Goal: Task Accomplishment & Management: Complete application form

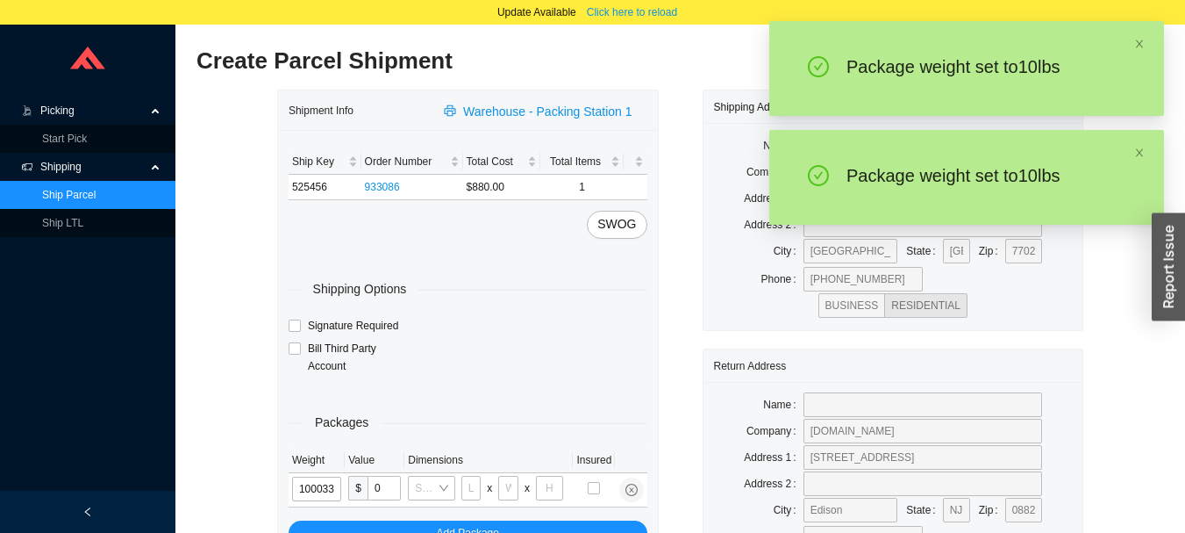
type input "10"
type input "24"
type input "14"
type input "4"
type input "10"
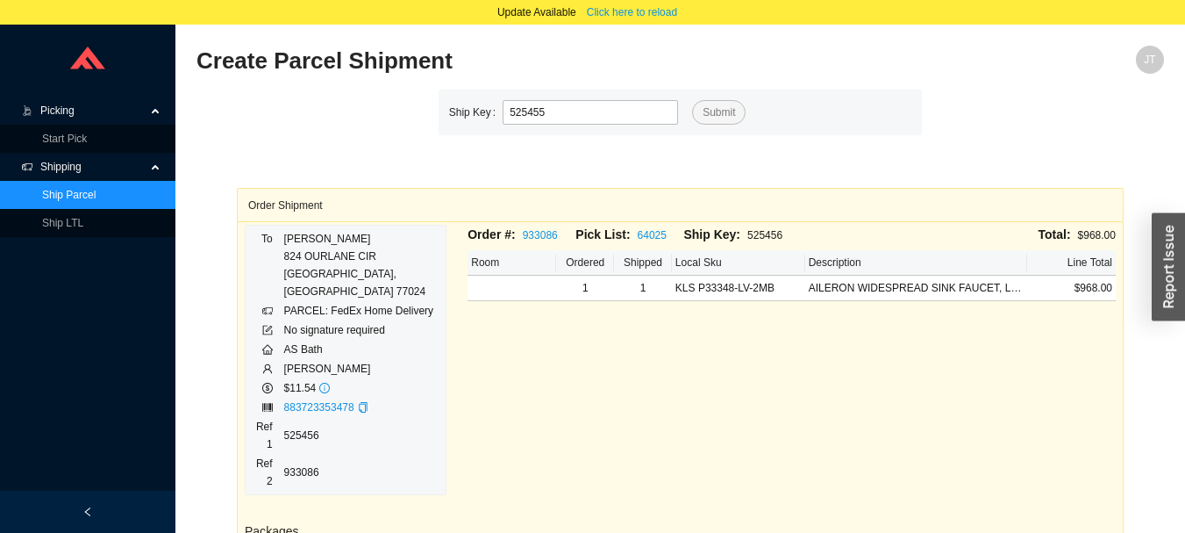
type input "525455"
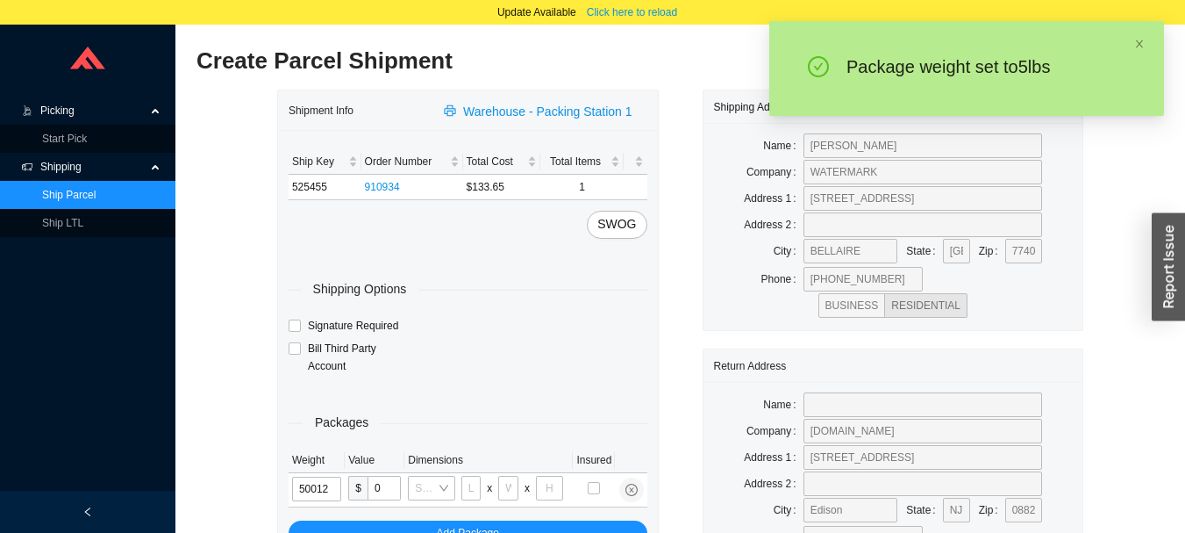
type input "5"
type input "18"
type input "12"
type input "6"
type input "5"
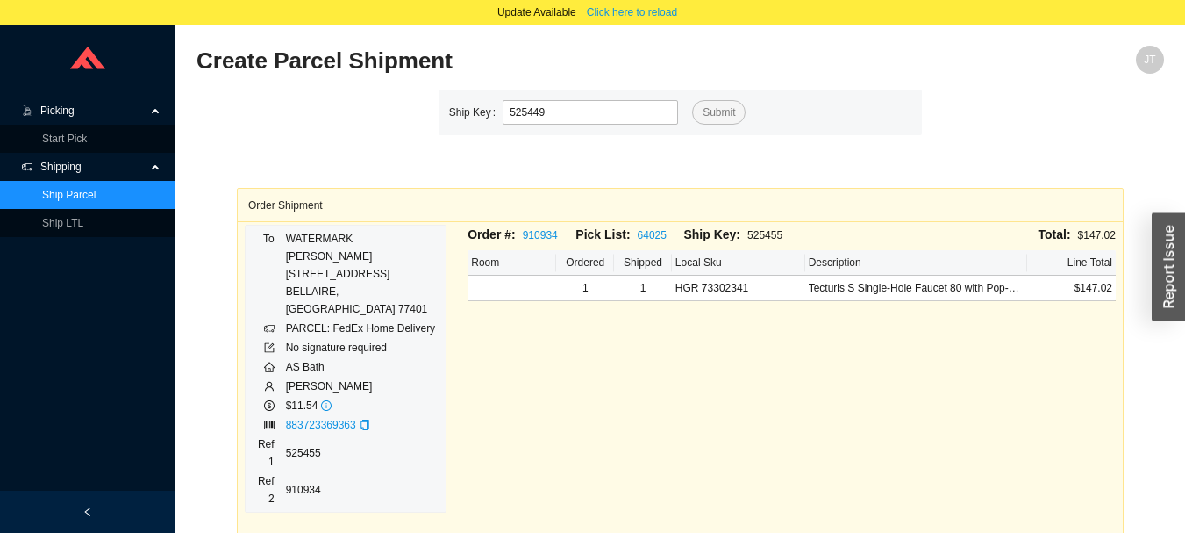
type input "525449"
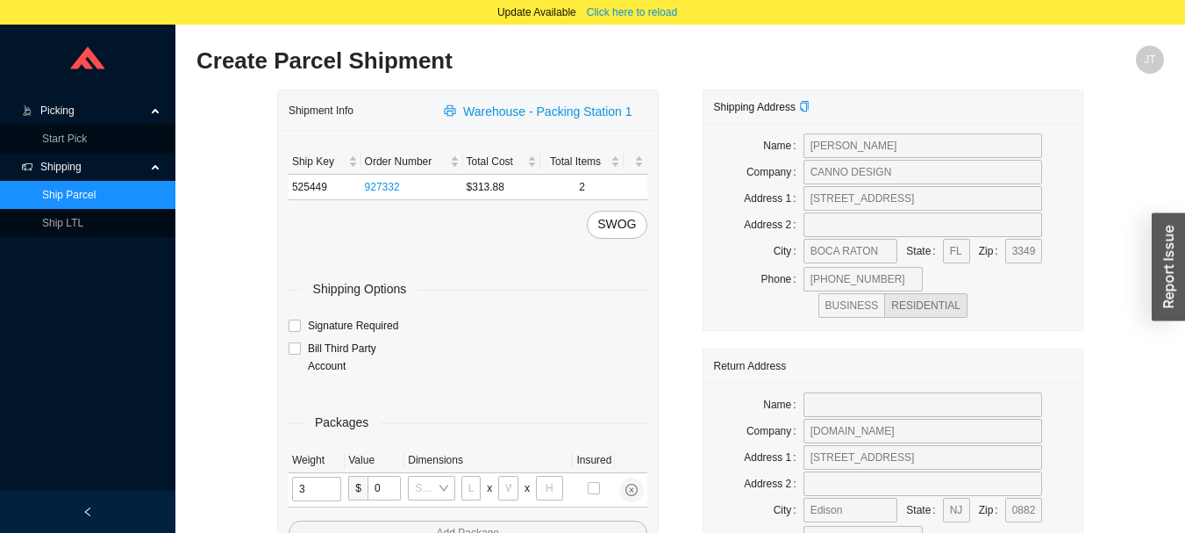
type input "33"
type input "24"
type input "14"
type input "4"
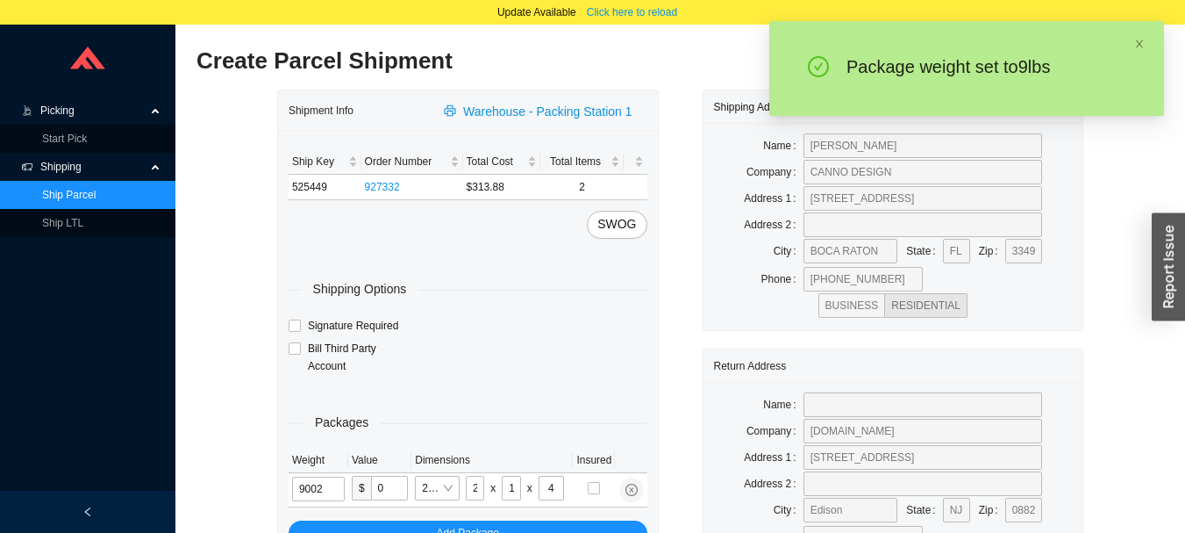
type input "9"
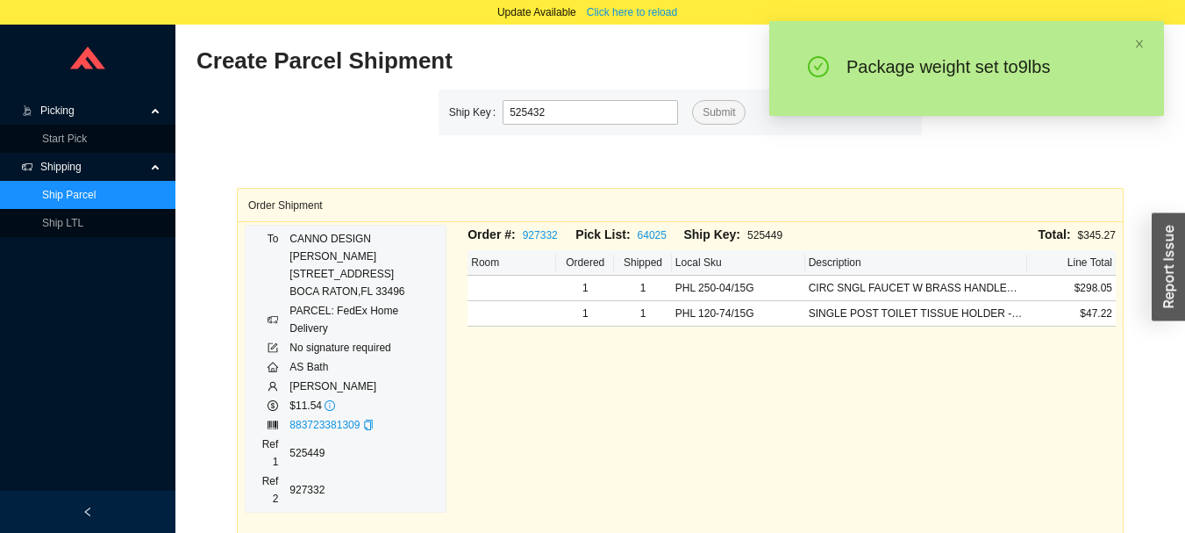
type input "525432"
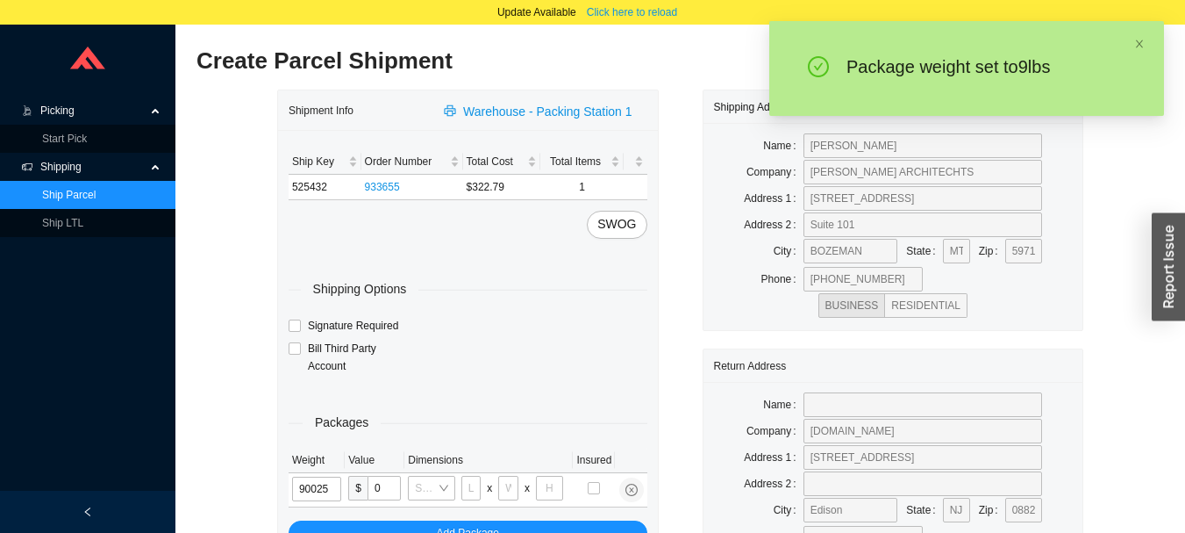
type input "9"
type input "28"
type input "16"
type input "7"
type input "9"
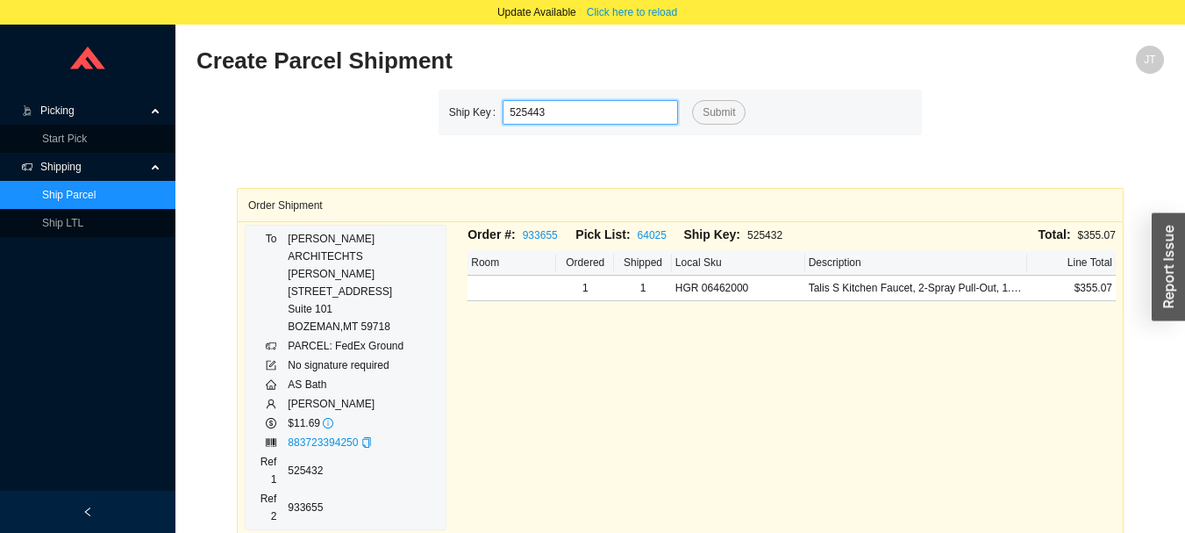
type input "525443"
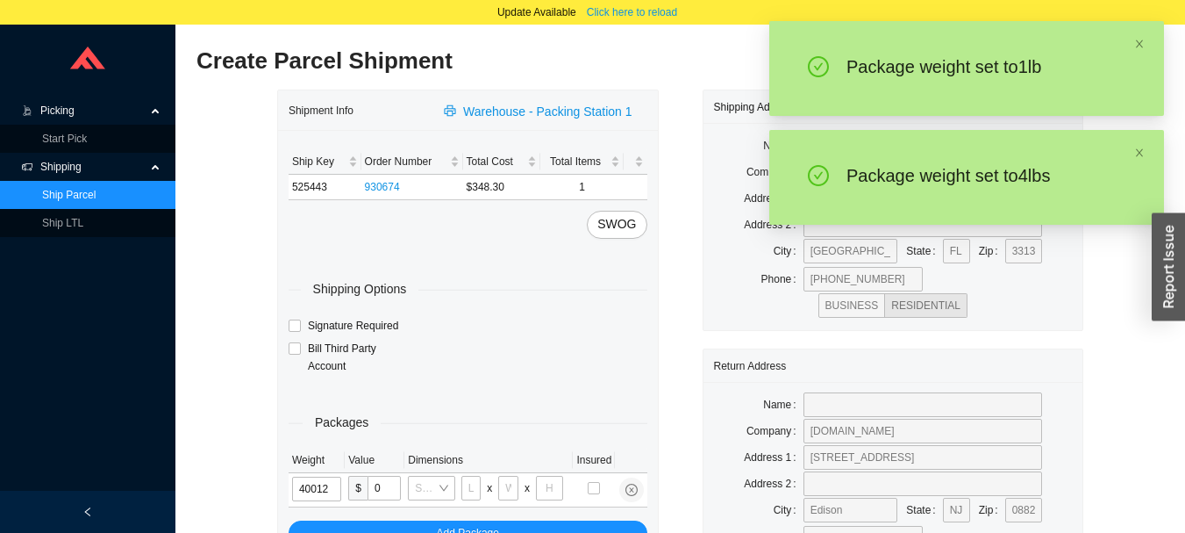
type input "4"
type input "18"
type input "12"
type input "6"
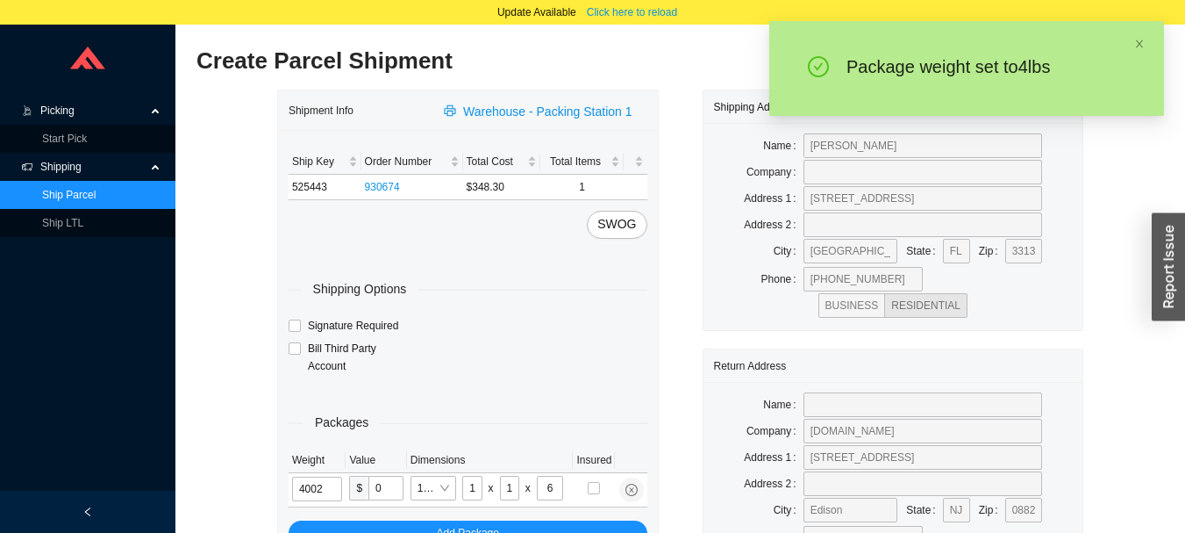
type input "4"
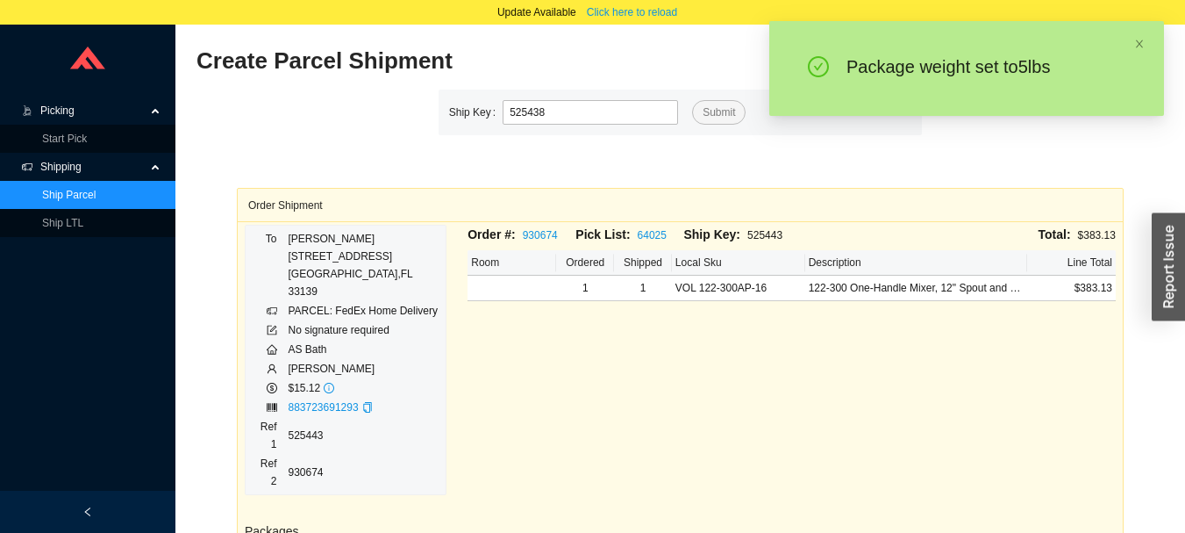
type input "525438"
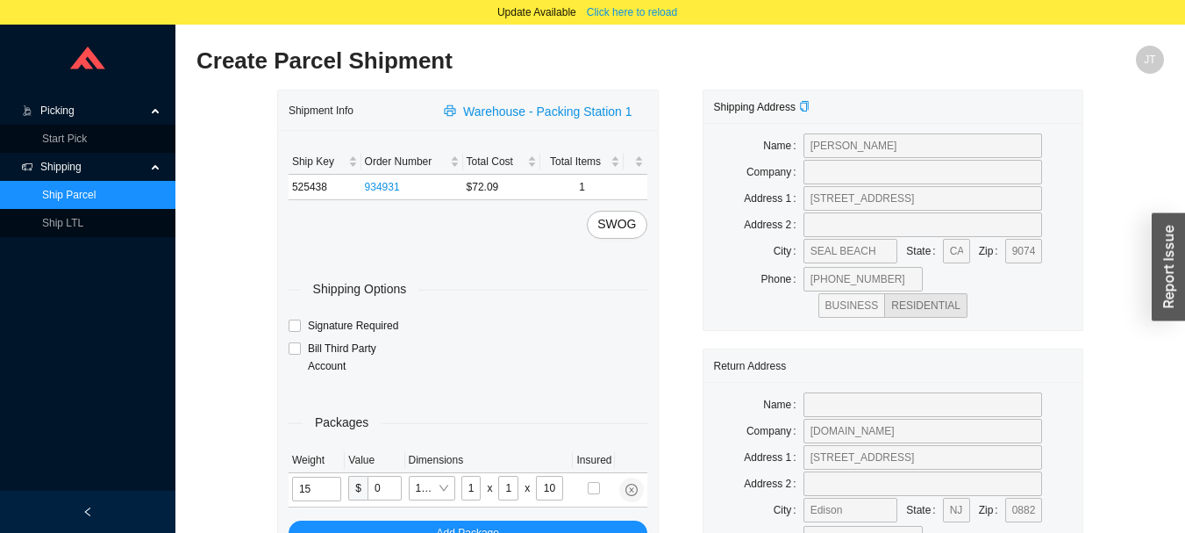
type input "5"
type input "8"
type input "5"
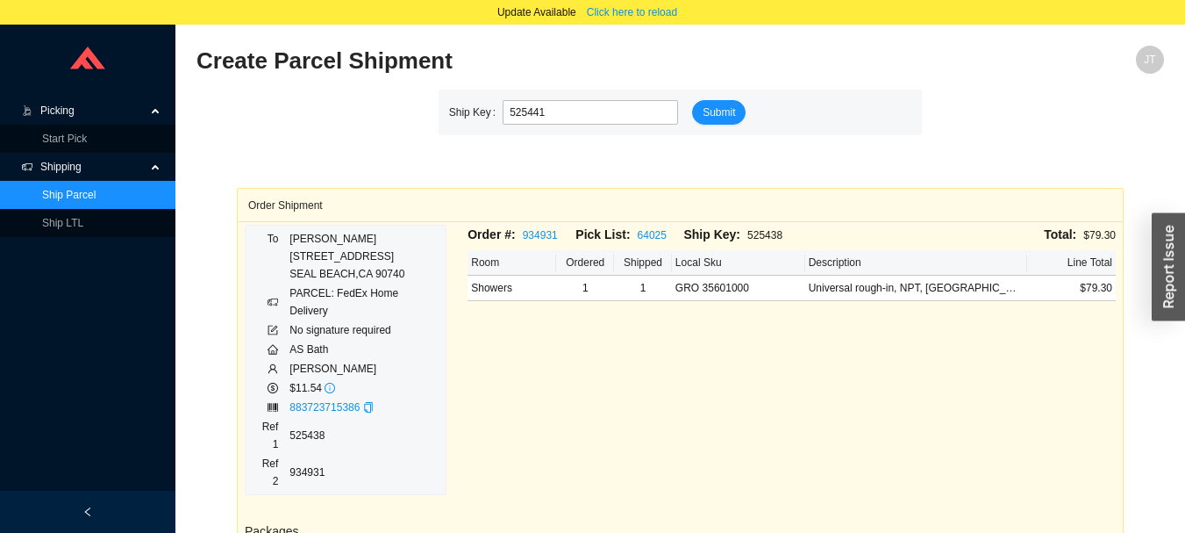
type input "525441"
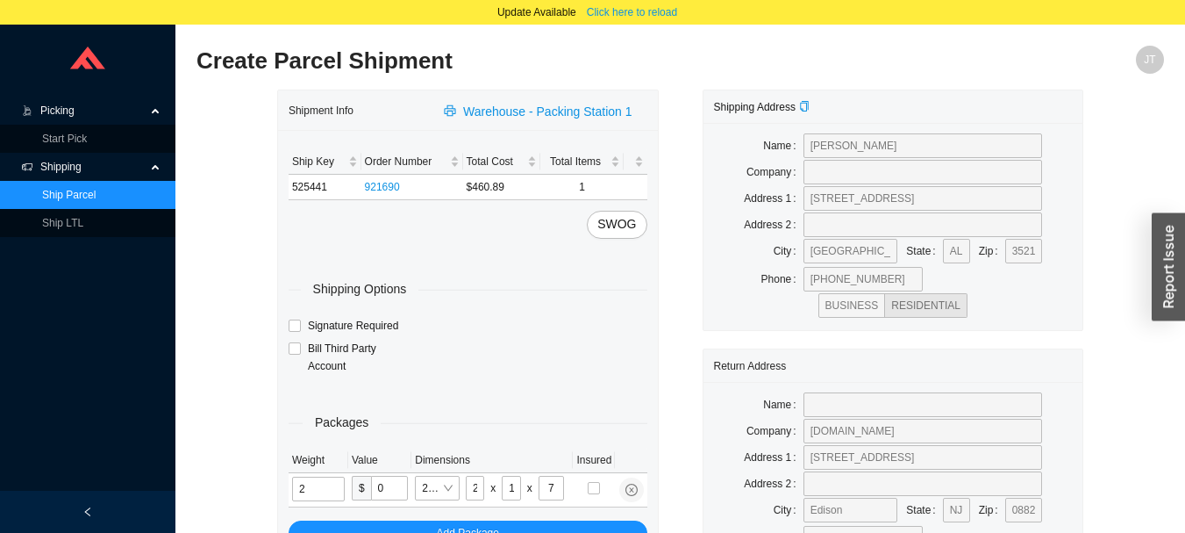
type input "9"
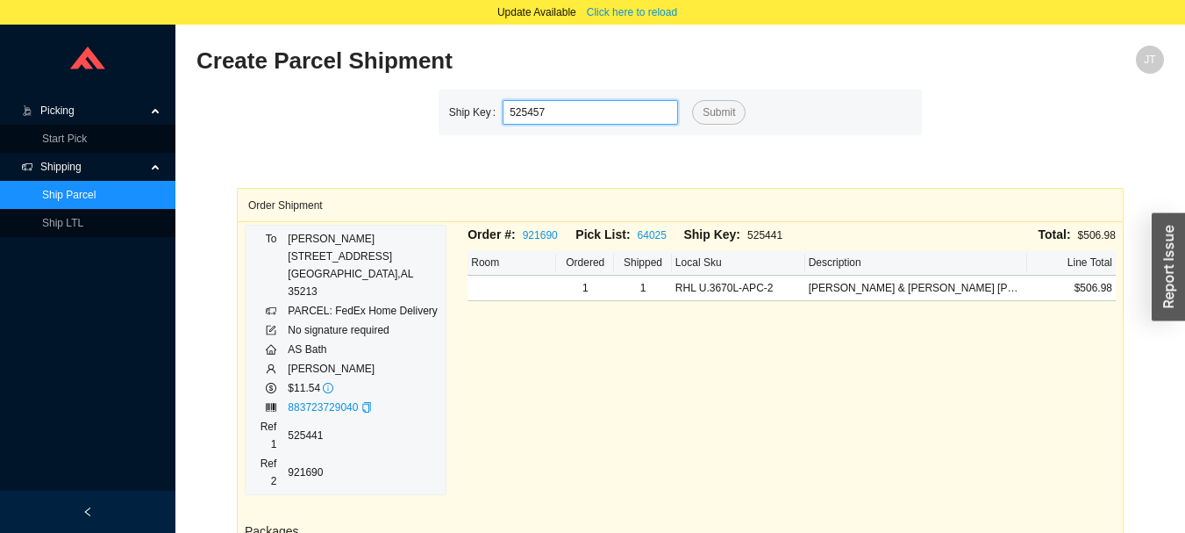
type input "525457"
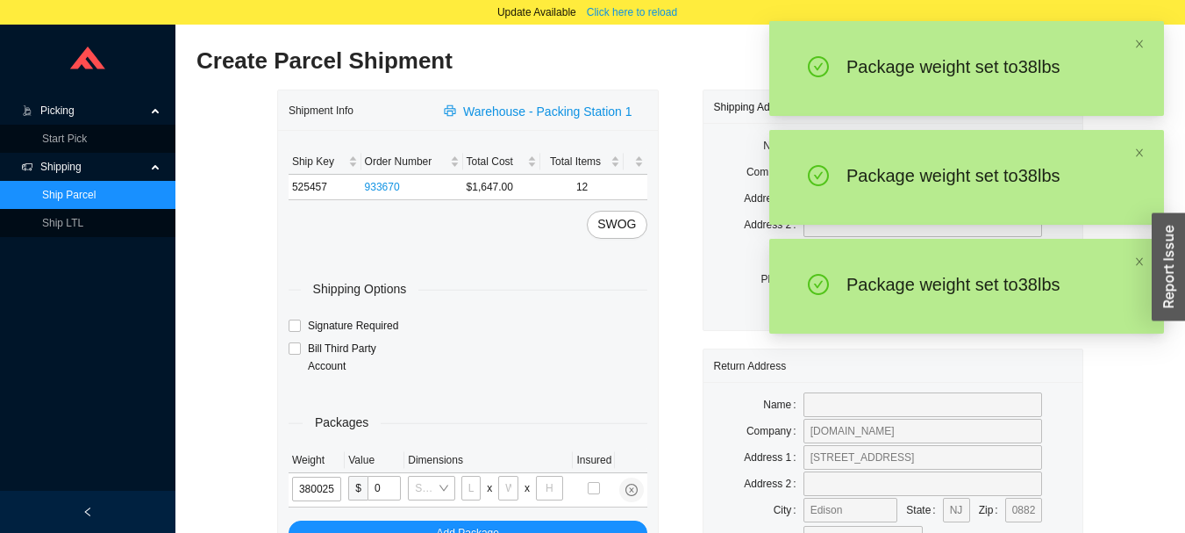
type input "38"
type input "28"
type input "16"
type input "7"
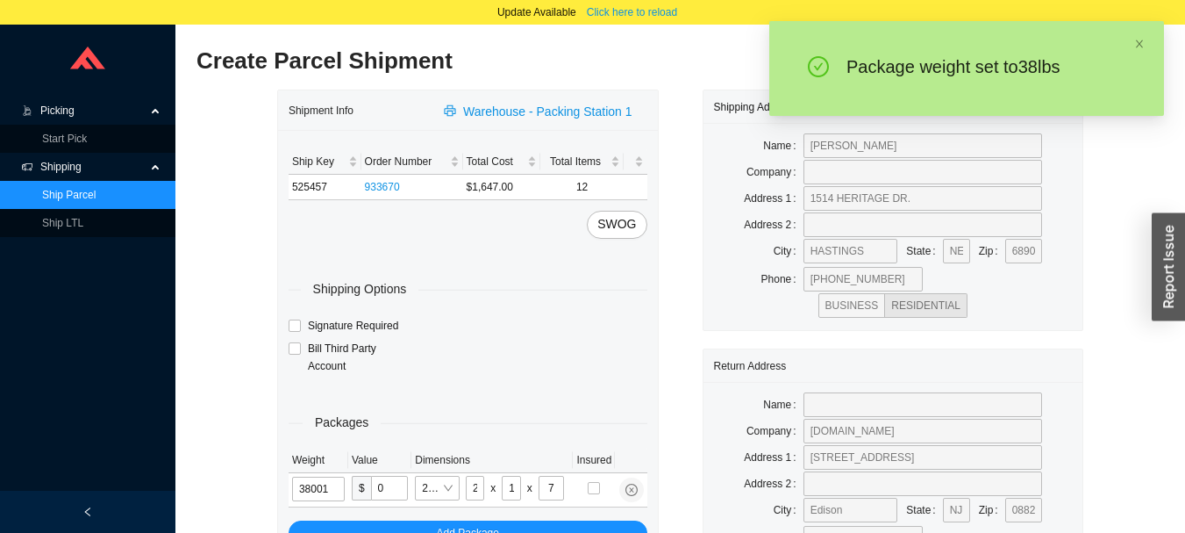
type input "38"
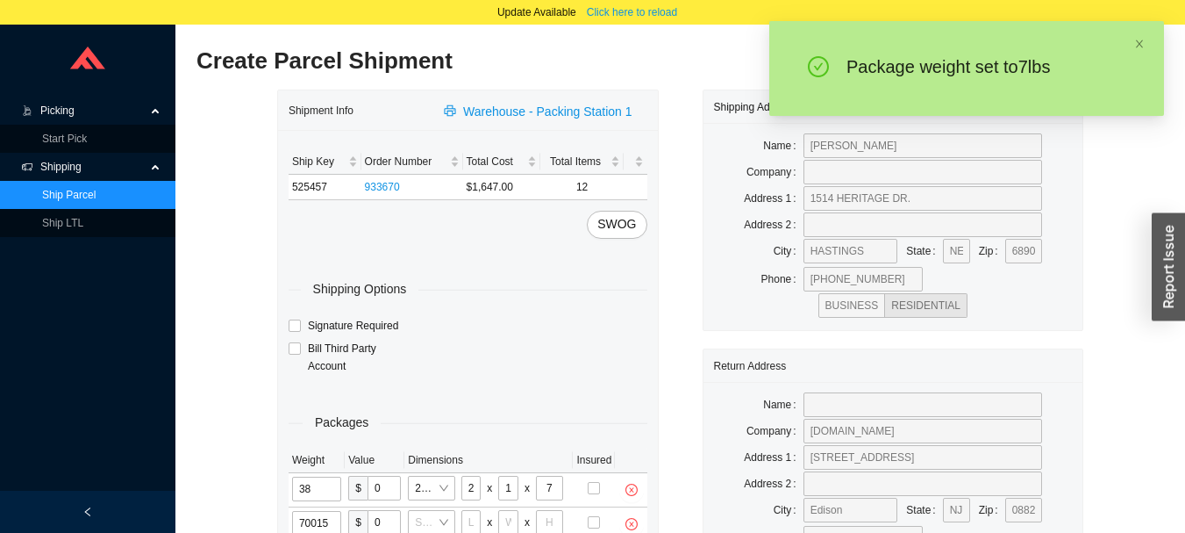
type input "7"
type input "8"
type input "7"
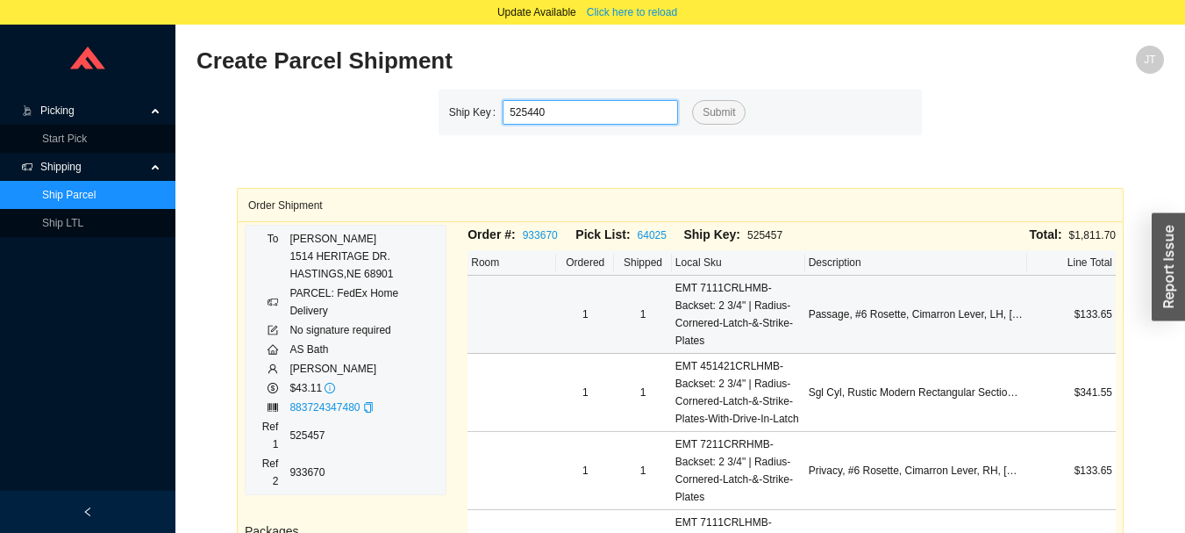
type input "525440"
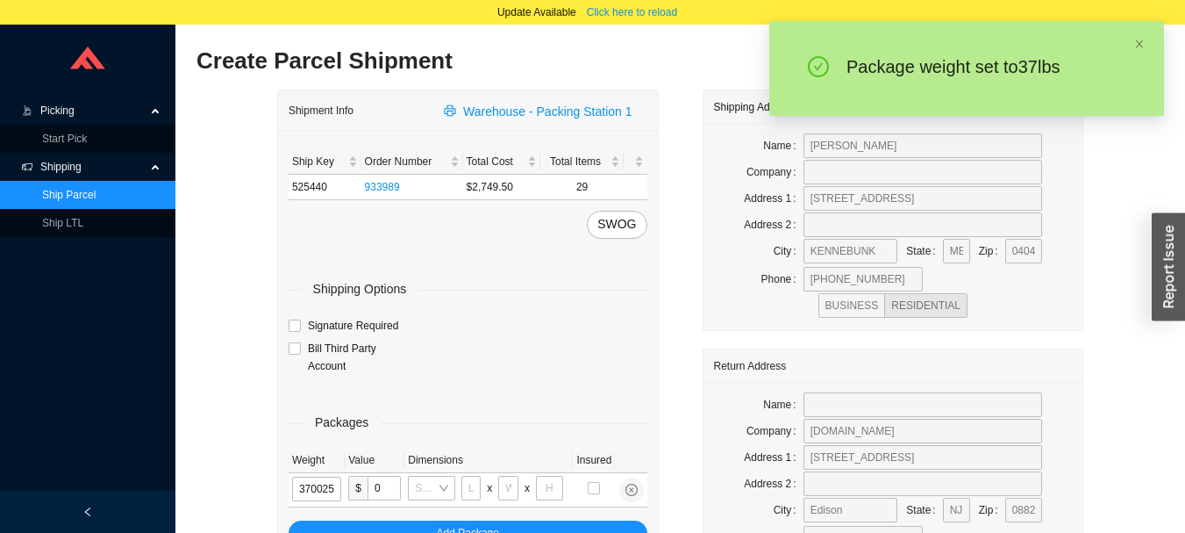
type input "37"
type input "28"
type input "16"
type input "7"
type input "37"
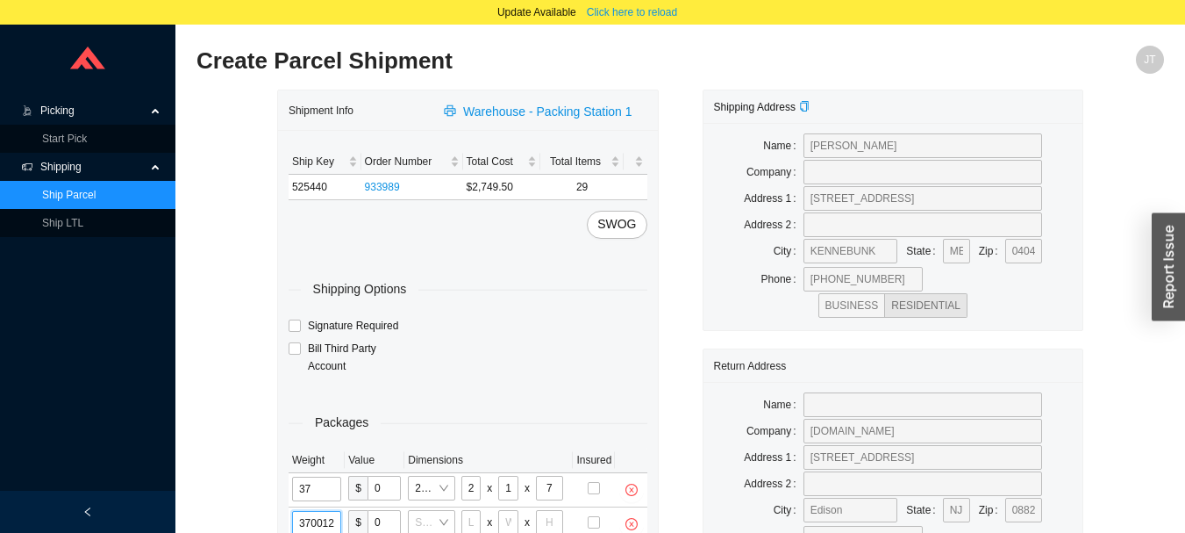
type input "37"
type input "18"
type input "12"
type input "6"
type input "37"
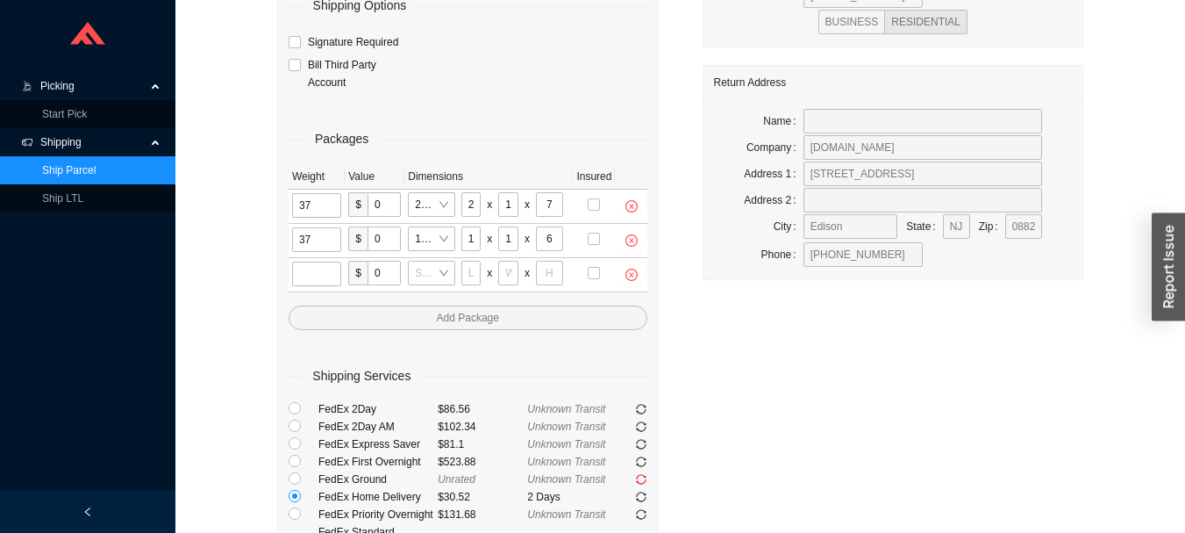
scroll to position [311, 0]
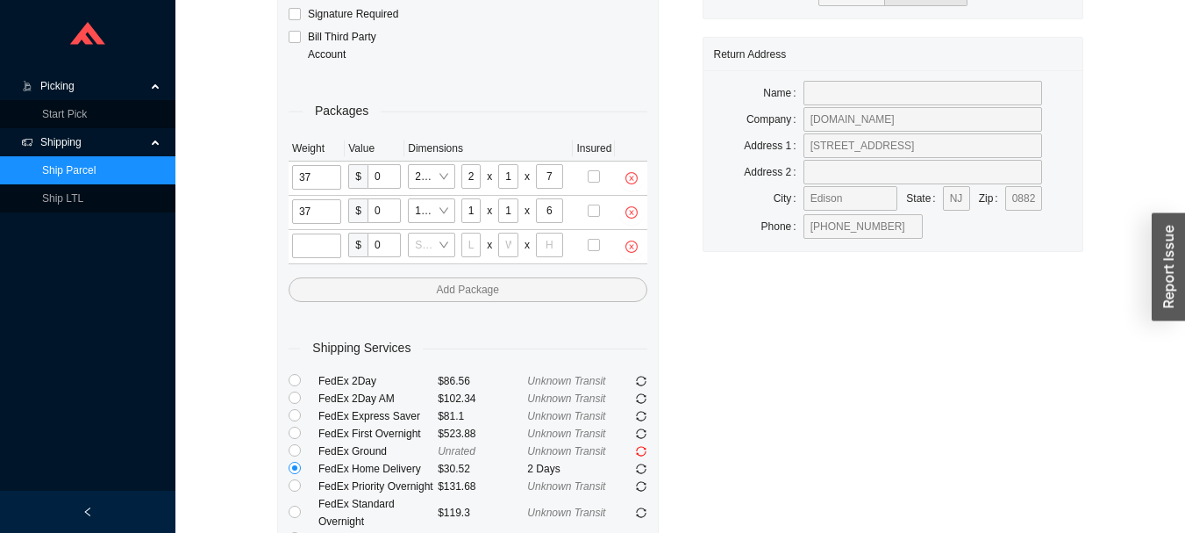
type input "9"
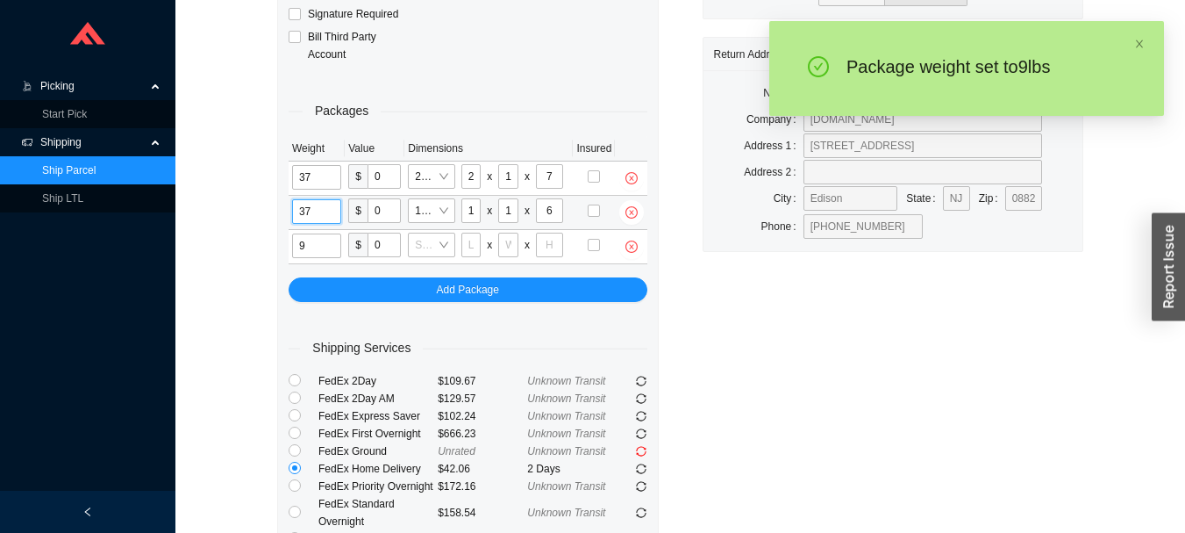
click at [319, 209] on input "37" at bounding box center [316, 211] width 49 height 25
type input "3"
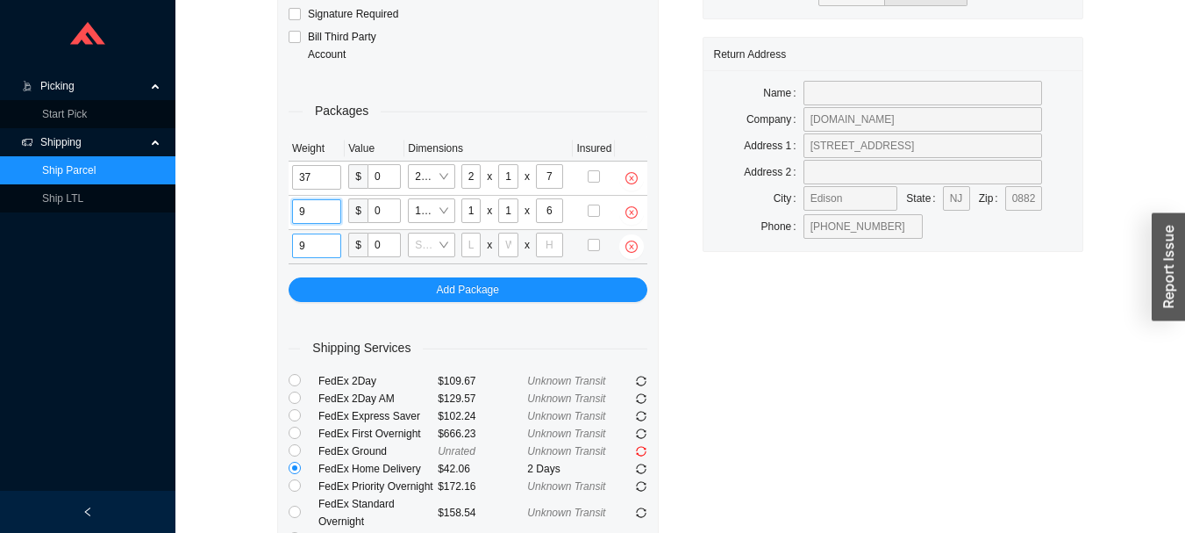
type input "9"
click at [319, 244] on input "9" at bounding box center [316, 245] width 49 height 25
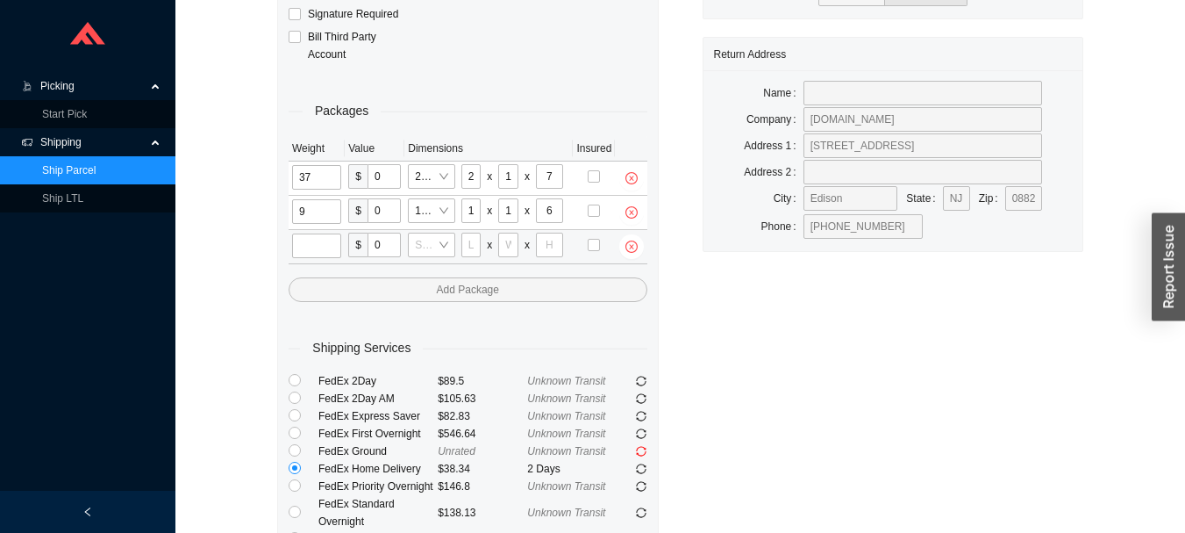
click at [555, 68] on div "Packages Weight Value Dimensions Insured 37 $ 0 28*16*7 28 x 16 x 7 9 $ 0 18 x …" at bounding box center [468, 183] width 359 height 236
type input "29"
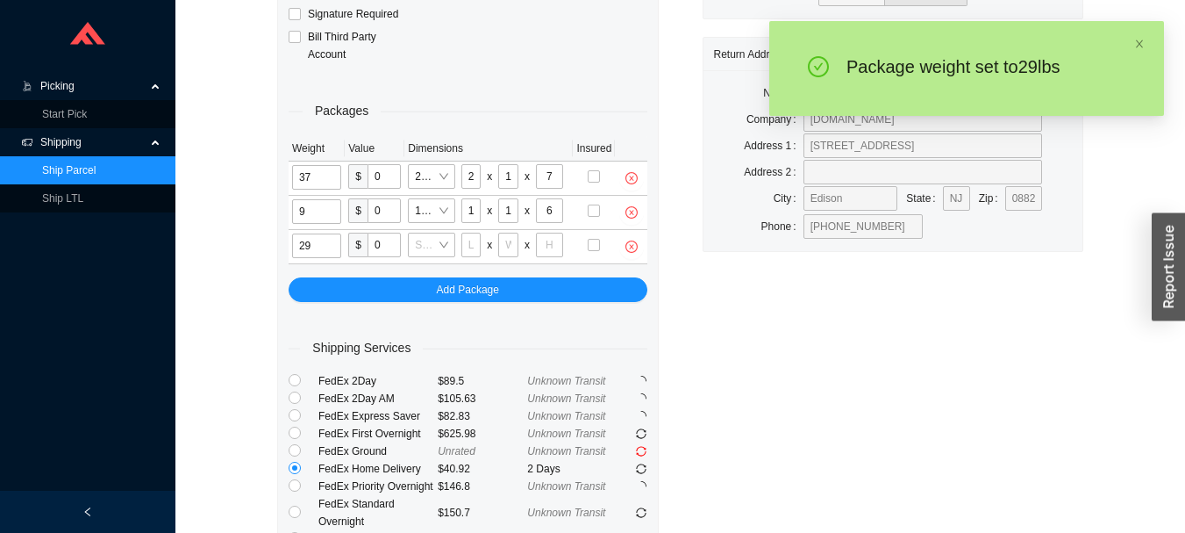
type input "28"
type input "16"
type input "7"
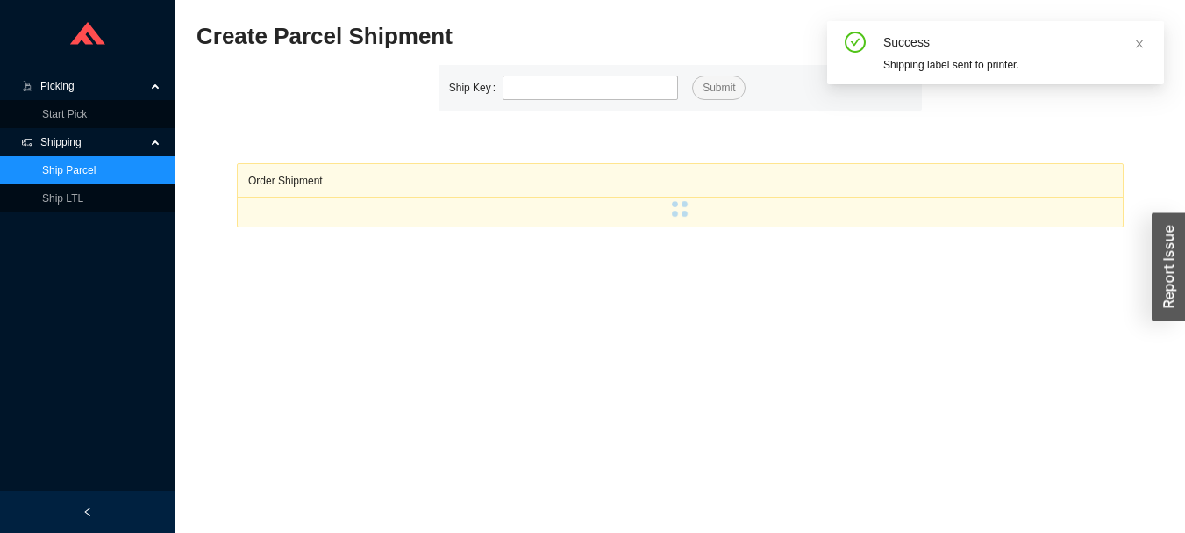
scroll to position [25, 0]
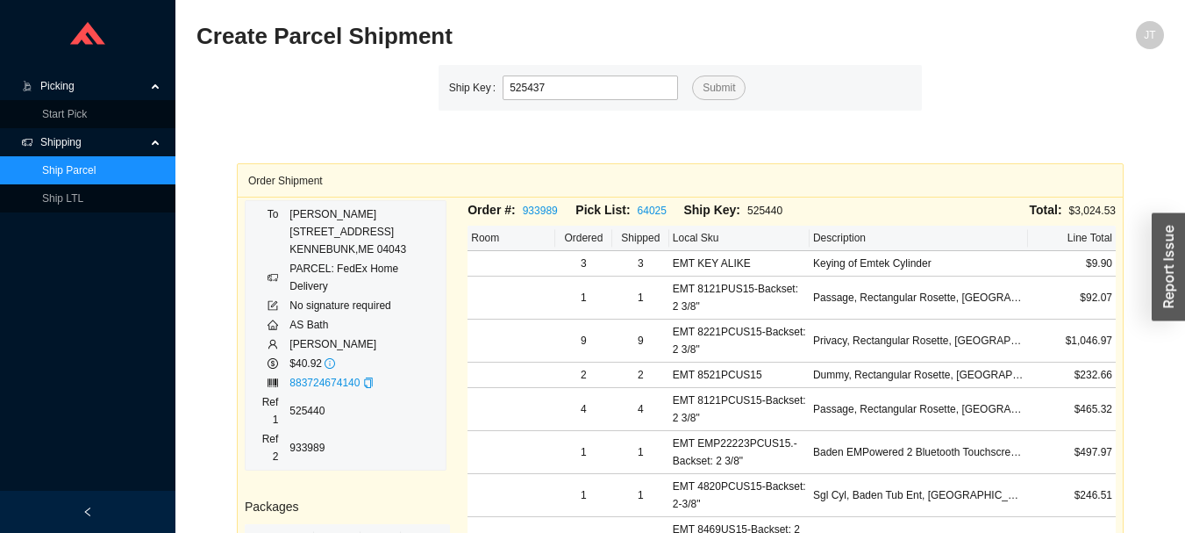
type input "525437"
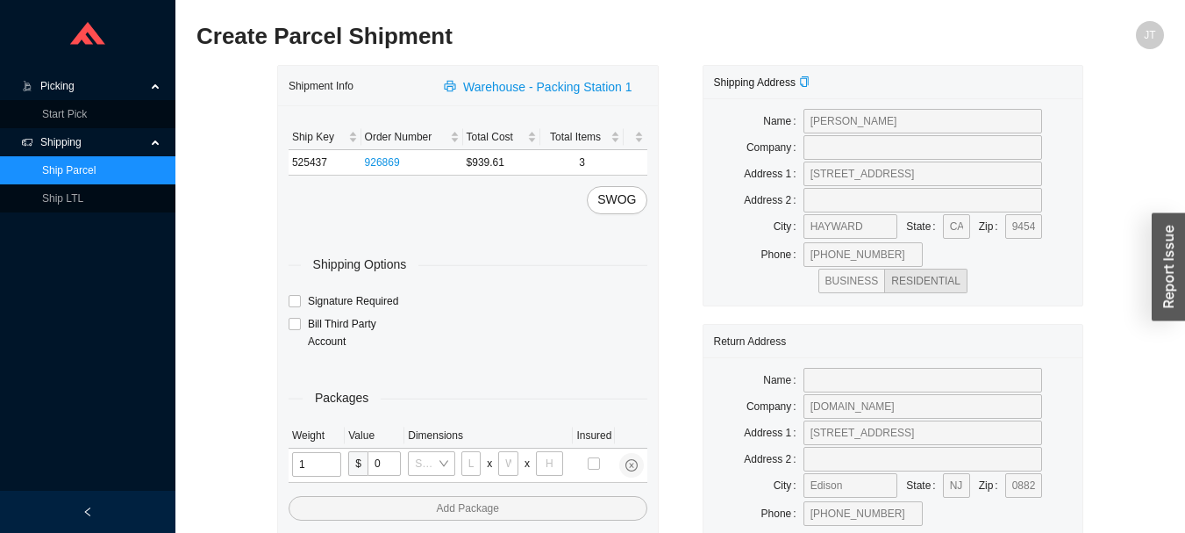
type input "11"
type input "14"
type input "7"
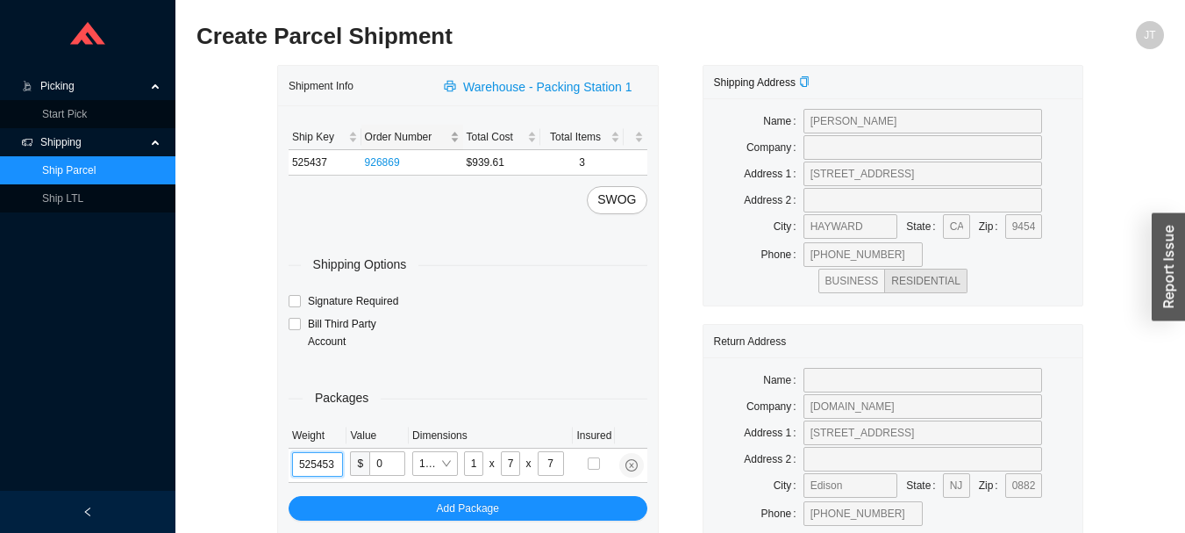
type input "525453"
click at [55, 204] on link "Ship LTL" at bounding box center [62, 198] width 41 height 12
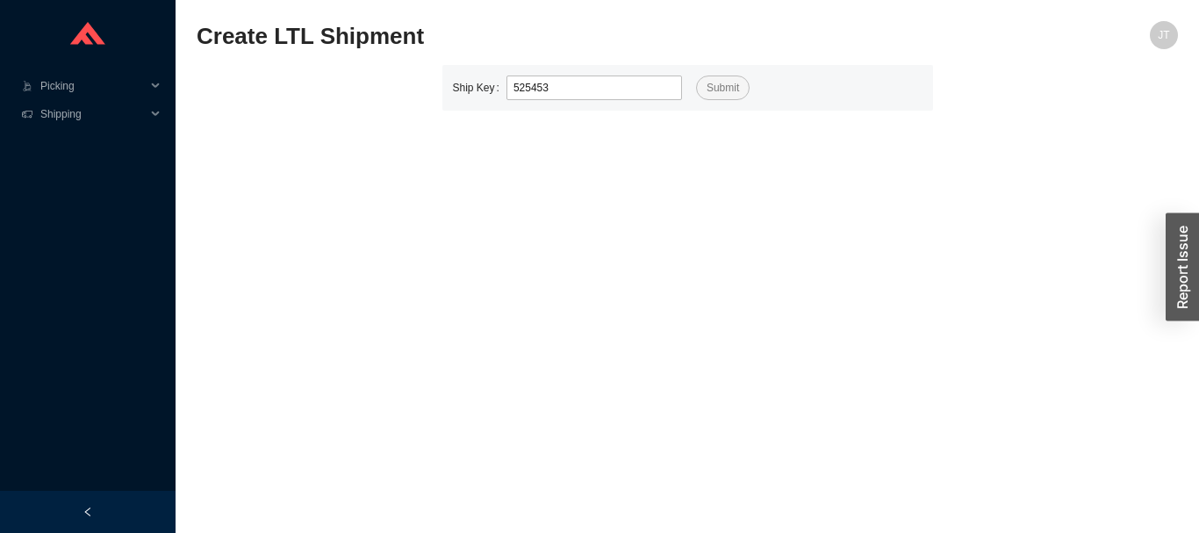
type input "525453"
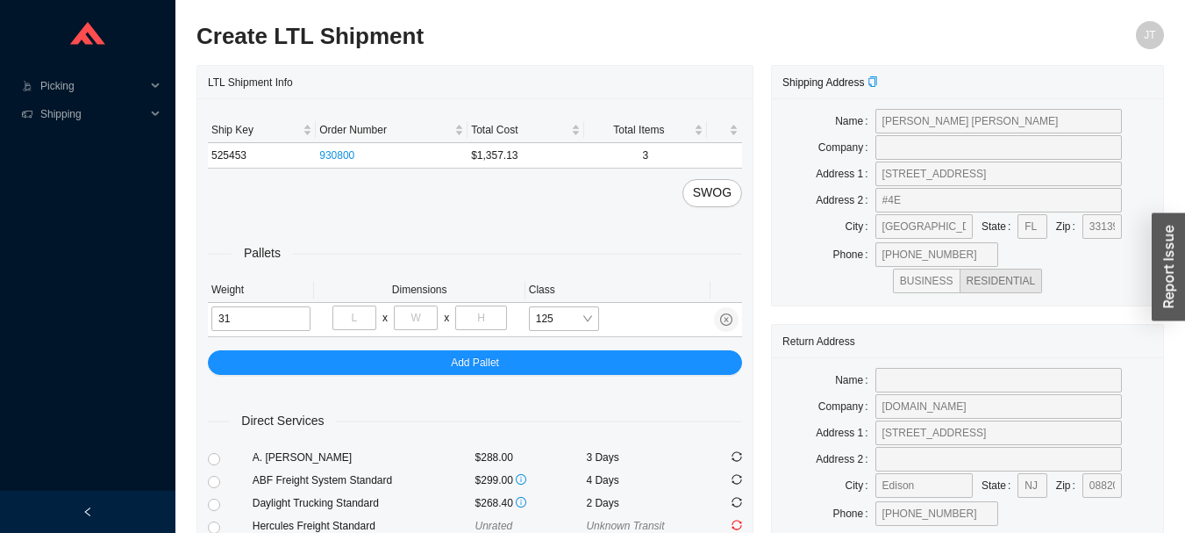
type input "31"
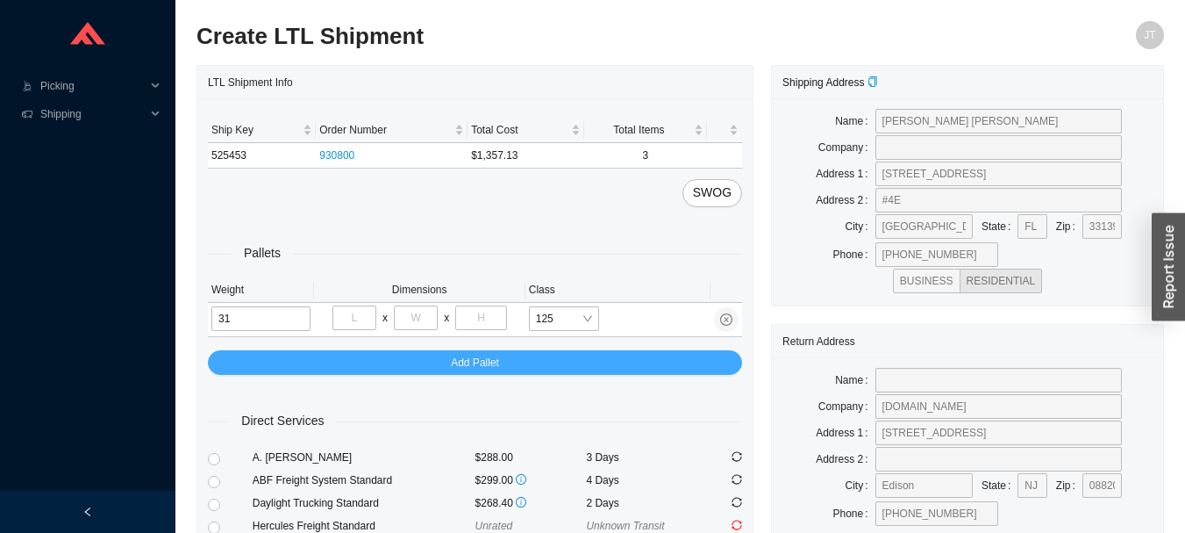
click at [353, 353] on button "Add Pallet" at bounding box center [475, 362] width 534 height 25
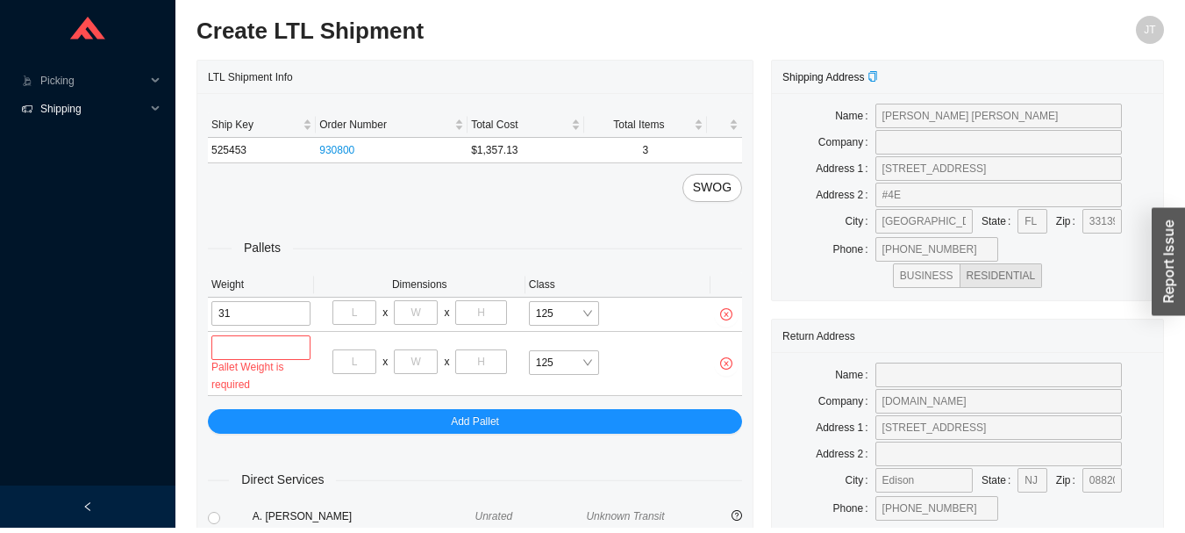
click at [79, 113] on span "Shipping" at bounding box center [92, 114] width 105 height 28
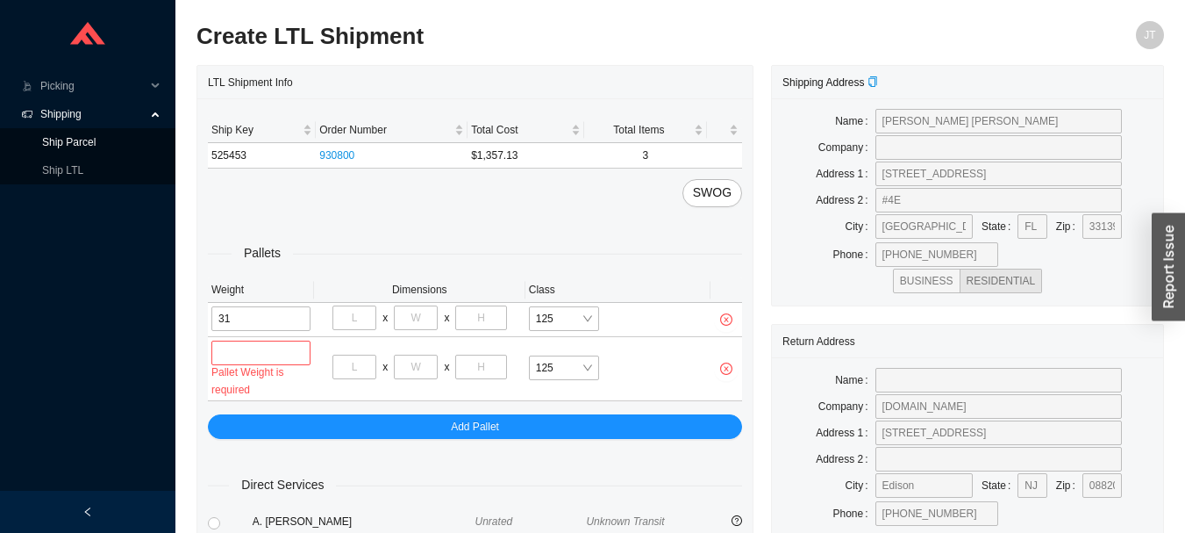
click at [96, 145] on link "Ship Parcel" at bounding box center [69, 142] width 54 height 12
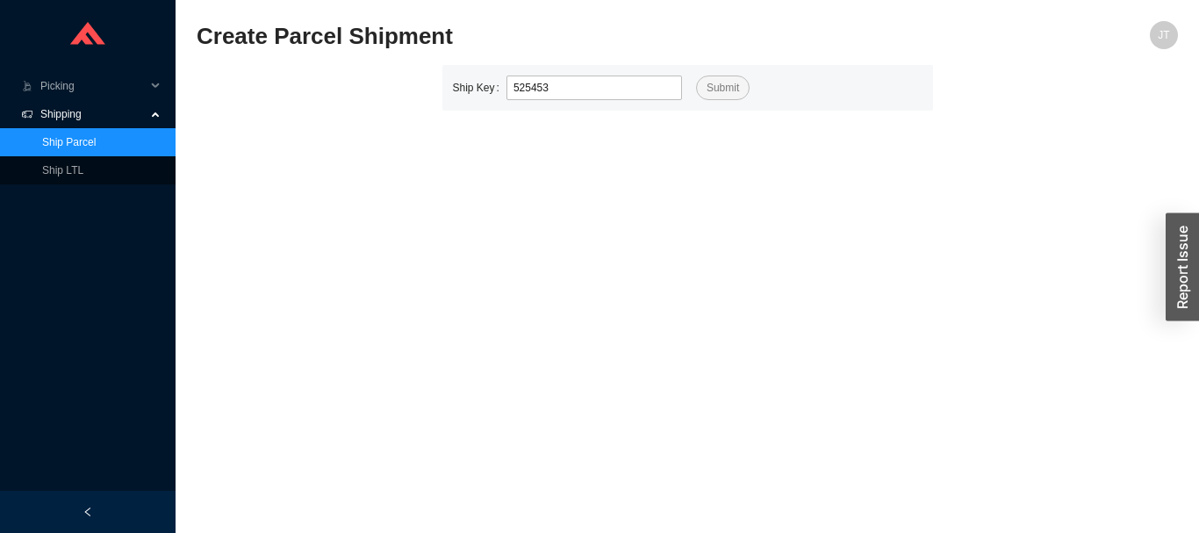
type input "525453"
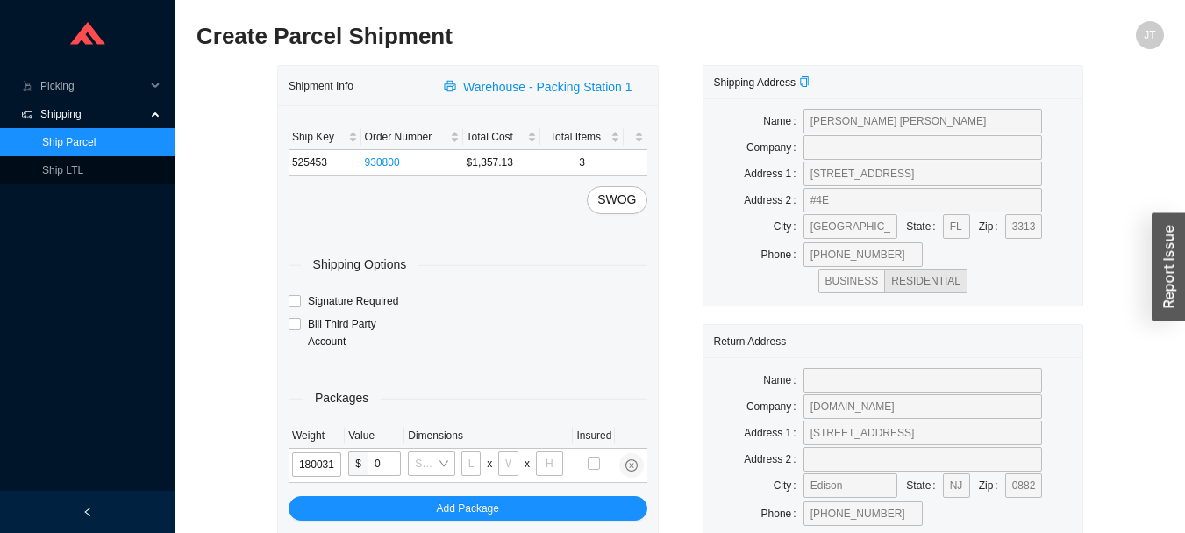
type input "18"
type input "24"
type input "16"
type input "18"
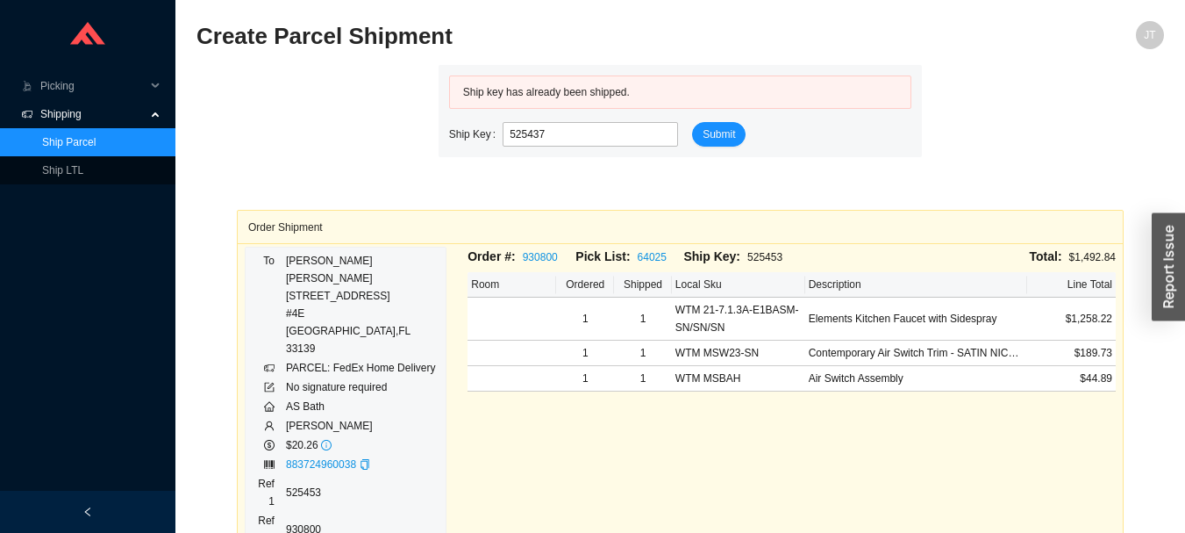
type input "525437"
click at [703, 142] on span "Submit" at bounding box center [719, 134] width 32 height 18
click at [725, 134] on span "Submit" at bounding box center [719, 134] width 32 height 18
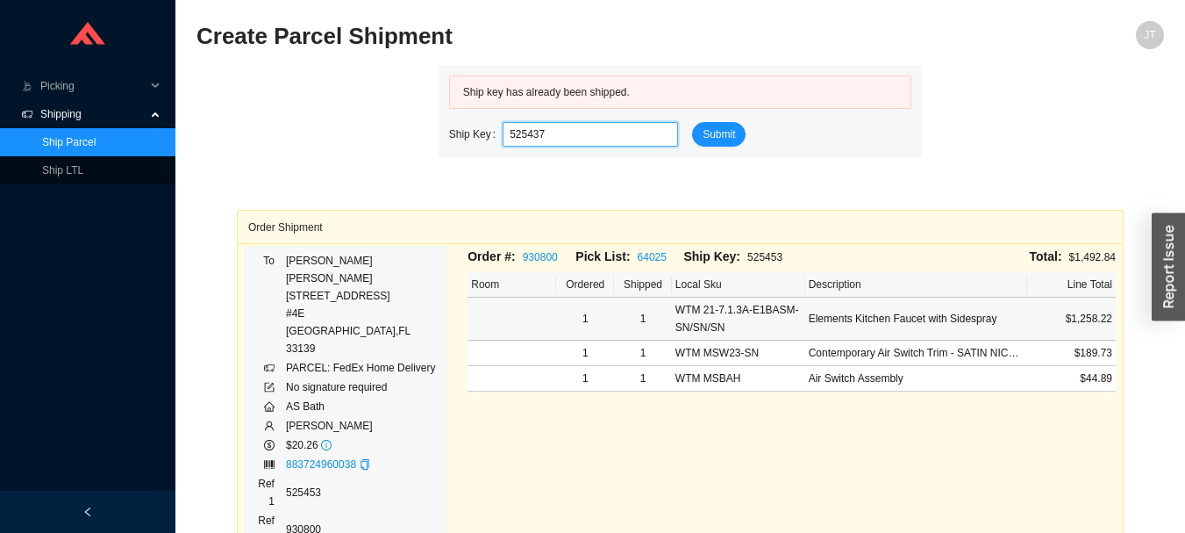
click at [592, 142] on input "525437" at bounding box center [590, 134] width 175 height 25
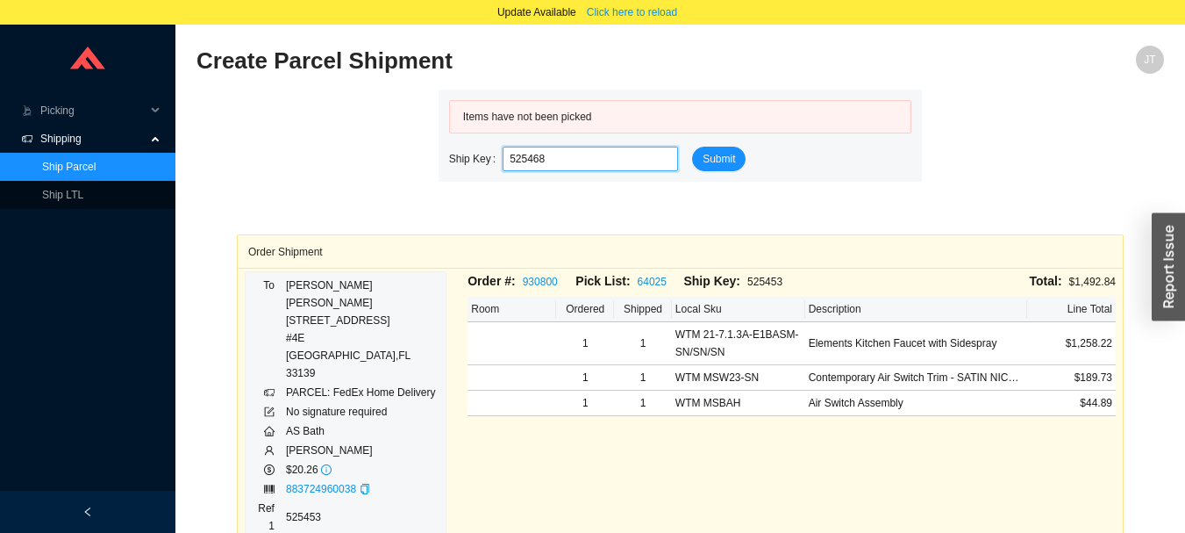
type input "525468"
click at [717, 159] on span "Submit" at bounding box center [719, 159] width 32 height 18
type input "525468"
click at [720, 155] on span "Submit" at bounding box center [719, 159] width 32 height 18
click at [154, 111] on icon at bounding box center [157, 111] width 9 height 0
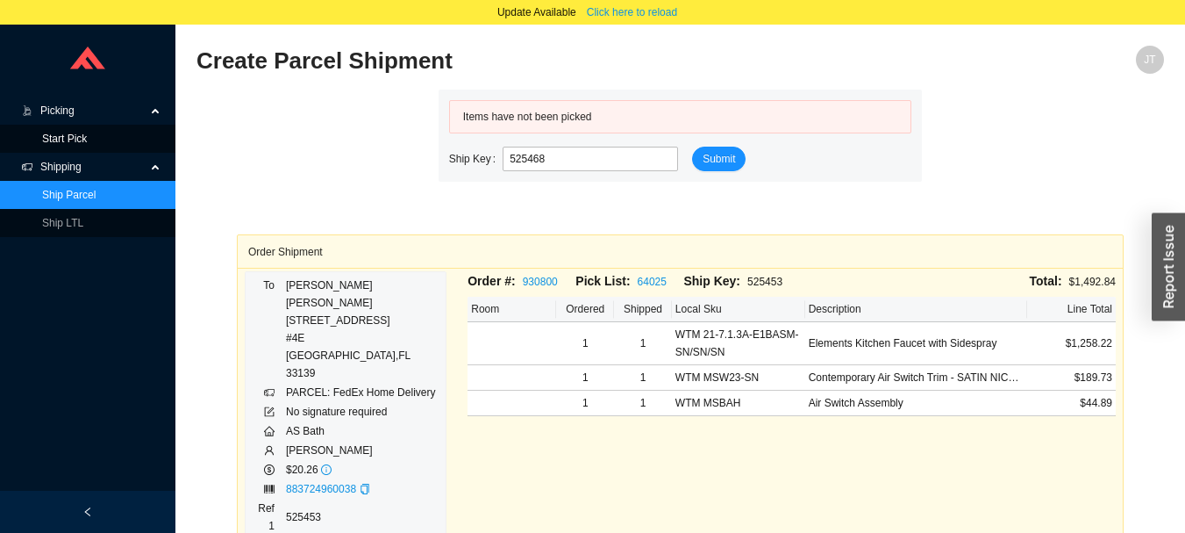
click at [87, 132] on link "Start Pick" at bounding box center [64, 138] width 45 height 12
